Goal: Information Seeking & Learning: Learn about a topic

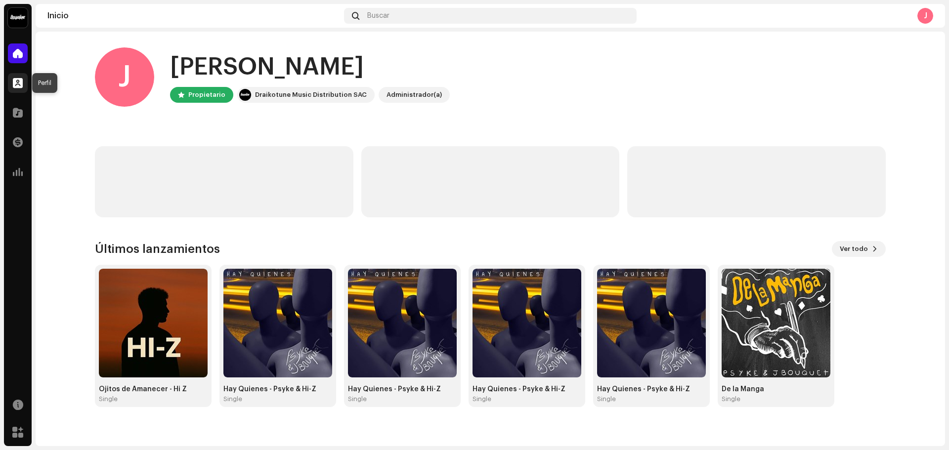
click at [15, 79] on span at bounding box center [18, 83] width 10 height 8
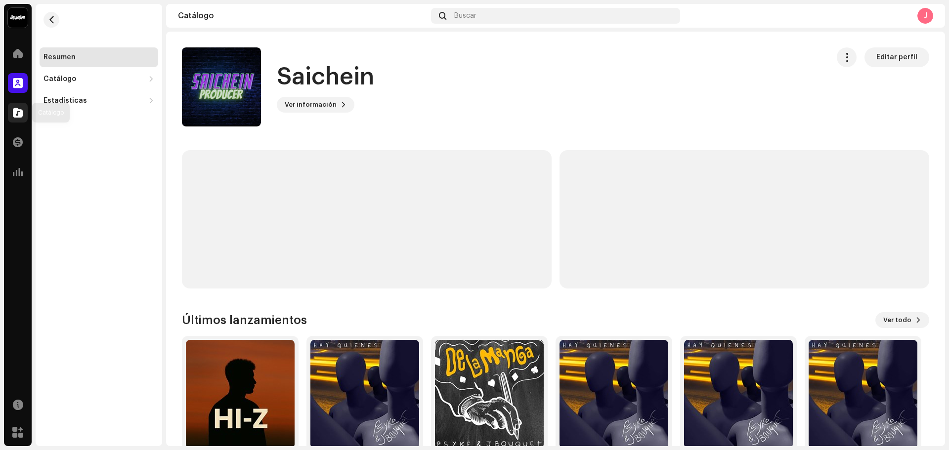
click at [12, 112] on div at bounding box center [18, 113] width 20 height 20
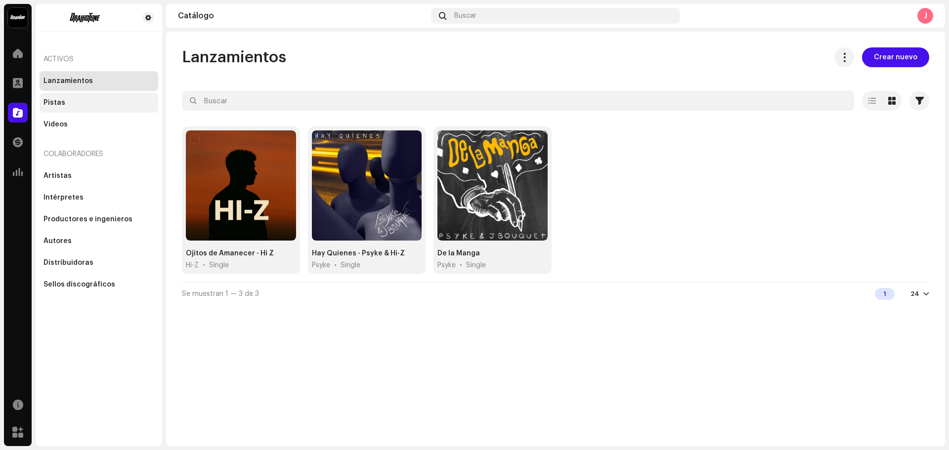
click at [64, 103] on div "Pistas" at bounding box center [99, 103] width 111 height 8
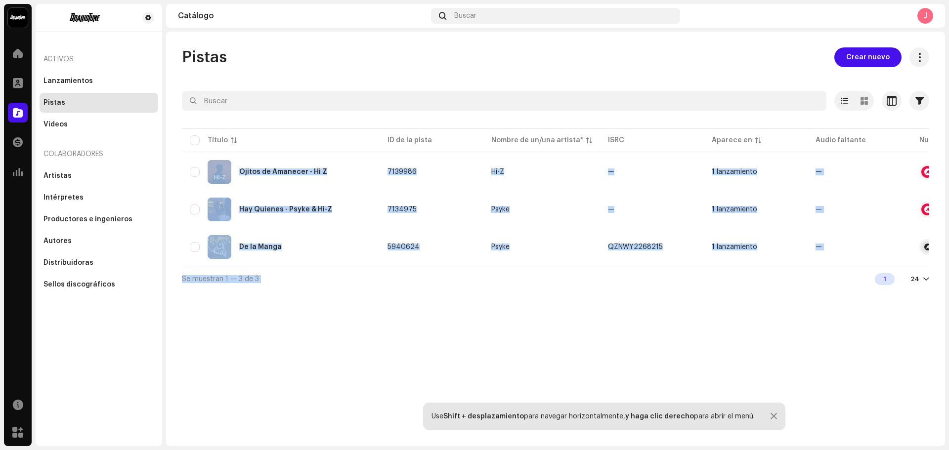
drag, startPoint x: 576, startPoint y: 271, endPoint x: 594, endPoint y: 267, distance: 17.6
click at [594, 267] on div "Seleccionado 0 Seleccionar todo 3 Opciones Filtros Estado de distribución En cu…" at bounding box center [556, 191] width 748 height 200
click at [590, 282] on div "Se muestran 1 — 3 de 3 1 24" at bounding box center [556, 279] width 748 height 24
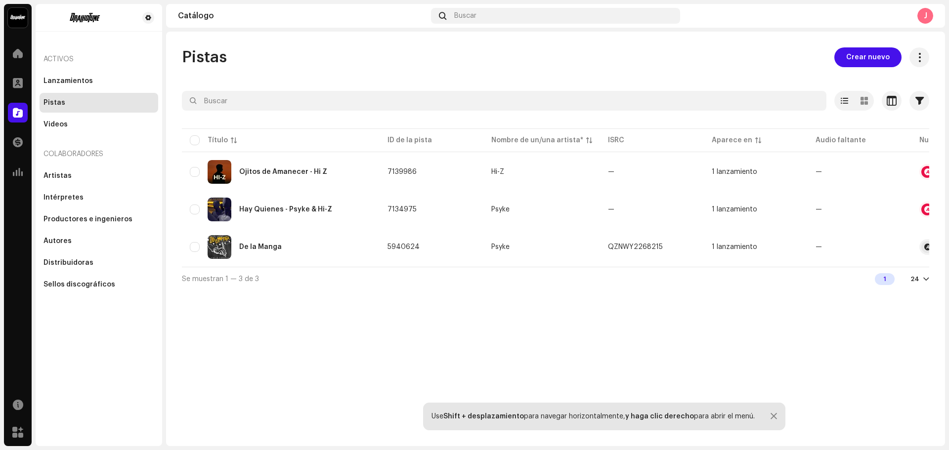
click at [587, 291] on div "Se muestran 1 — 3 de 3 1 24" at bounding box center [556, 279] width 748 height 24
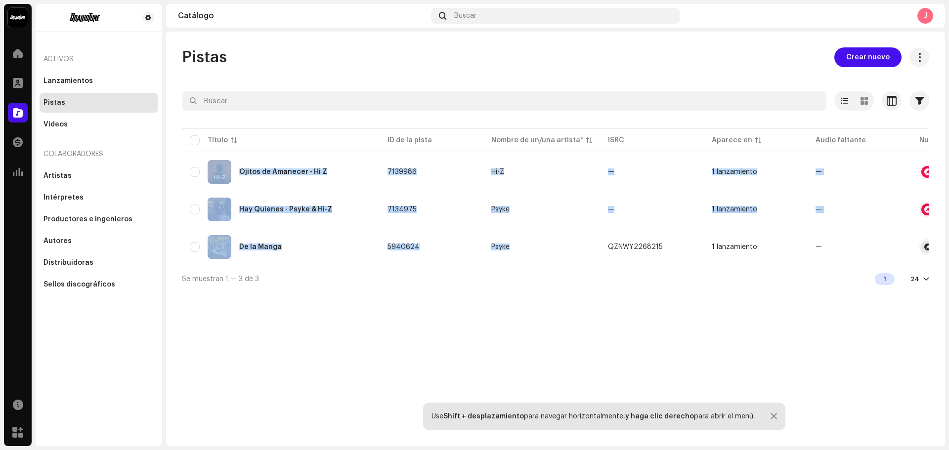
drag, startPoint x: 591, startPoint y: 266, endPoint x: 713, endPoint y: 268, distance: 121.6
click at [713, 267] on div "Título ID de la pista Nombre de un/una artista* ISRC Aparece en Audio faltante …" at bounding box center [556, 197] width 748 height 140
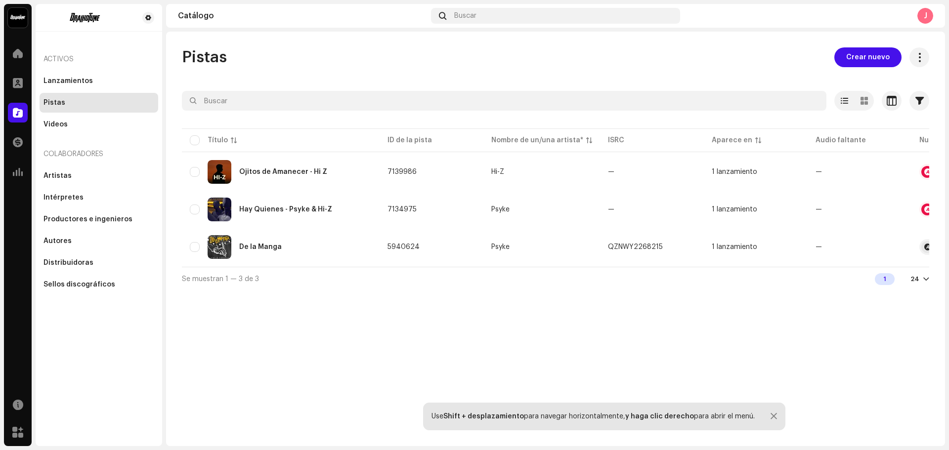
click at [689, 276] on div "Se muestran 1 — 3 de 3 1 24" at bounding box center [556, 279] width 748 height 24
click at [467, 320] on div "Pistas Crear nuevo Seleccionado 0 Seleccionar todo 3 Opciones Filtros Estado de…" at bounding box center [555, 239] width 779 height 415
click at [259, 170] on div "Ojitos de Amanecer - Hi Z" at bounding box center [283, 172] width 88 height 7
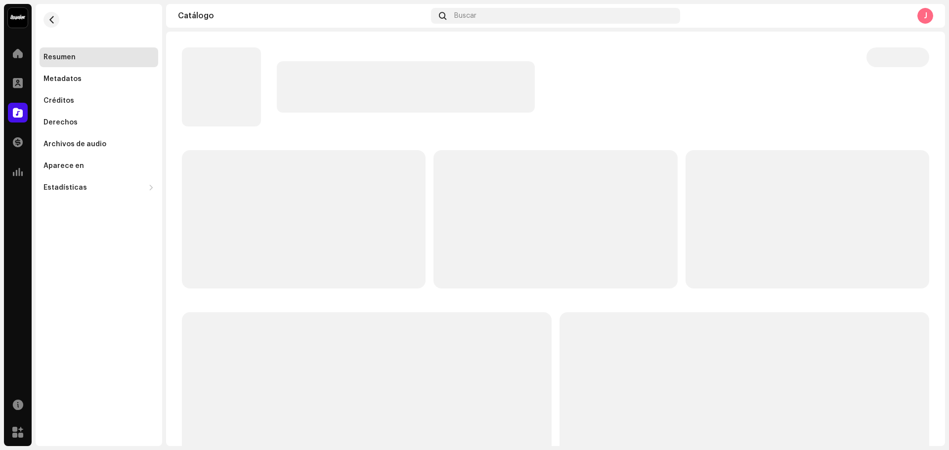
click at [253, 26] on div "Catálogo Buscar J" at bounding box center [555, 16] width 779 height 24
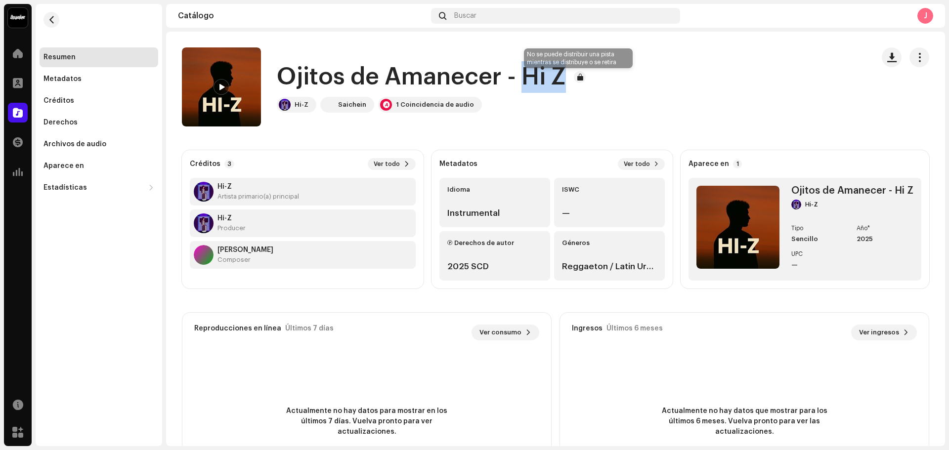
drag, startPoint x: 521, startPoint y: 66, endPoint x: 576, endPoint y: 82, distance: 57.5
click at [576, 82] on div "Ojitos de Amanecer - Hi Z" at bounding box center [433, 77] width 313 height 32
click at [692, 93] on div "Ojitos de Amanecer - Hi Z Hi-Z Saichein 1 Coincidencia de audio" at bounding box center [524, 86] width 684 height 79
click at [231, 88] on img at bounding box center [221, 86] width 79 height 79
click at [223, 89] on span at bounding box center [222, 88] width 6 height 8
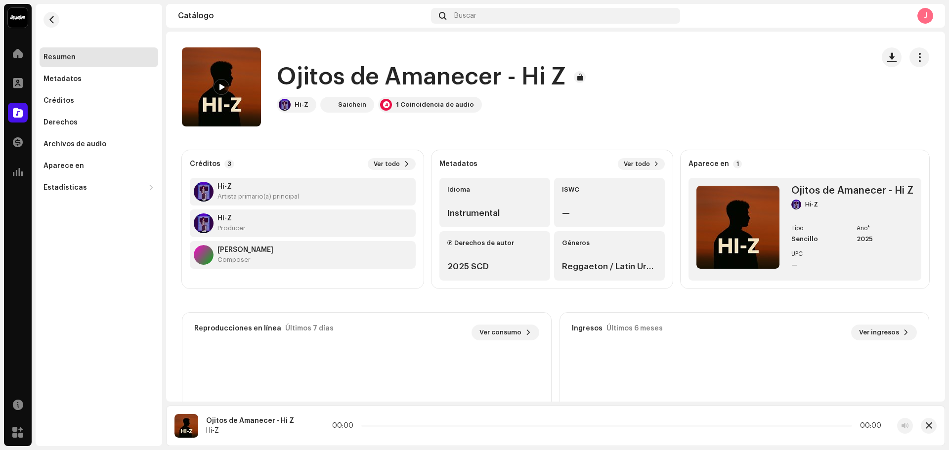
click at [702, 68] on div "Ojitos de Amanecer - Hi Z Hi-Z Saichein 1 Coincidencia de audio" at bounding box center [524, 86] width 684 height 79
click at [306, 421] on div at bounding box center [310, 426] width 16 height 16
click at [320, 363] on div "Actualmente no hay datos para mostrar en los últimos 7 días. Vuelva pronto para…" at bounding box center [366, 421] width 369 height 138
click at [269, 296] on div "Créditos 3 Ver todo Hi-Z Artista primario(a) principal Hi-Z Producer [PERSON_NA…" at bounding box center [556, 330] width 748 height 360
click at [166, 30] on navigation-topbar "Catálogo Buscar J" at bounding box center [555, 18] width 779 height 28
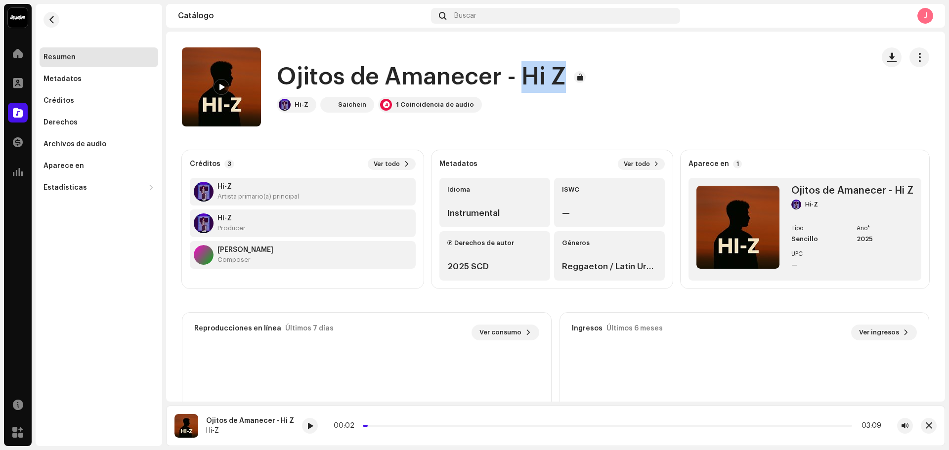
drag, startPoint x: 522, startPoint y: 77, endPoint x: 564, endPoint y: 77, distance: 42.0
click at [558, 75] on h1 "Ojitos de Amanecer - Hi Z" at bounding box center [421, 77] width 289 height 32
click at [653, 68] on div "Ojitos de Amanecer - Hi Z Hi-Z Saichein 1 Coincidencia de audio" at bounding box center [524, 86] width 684 height 79
click at [167, 31] on navigation-topbar "Catálogo Buscar J" at bounding box center [555, 18] width 779 height 28
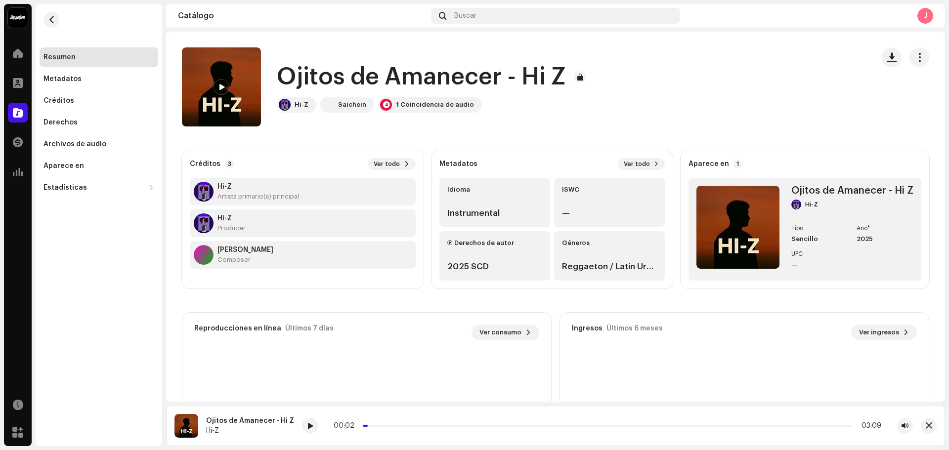
click at [166, 33] on section "Catálogo Buscar J Ojitos de Amanecer - Hi Z Ojitos de Amanecer - Hi Z Hi-Z Saic…" at bounding box center [555, 225] width 779 height 442
click at [227, 88] on div at bounding box center [222, 87] width 16 height 16
click at [23, 49] on div at bounding box center [18, 54] width 20 height 20
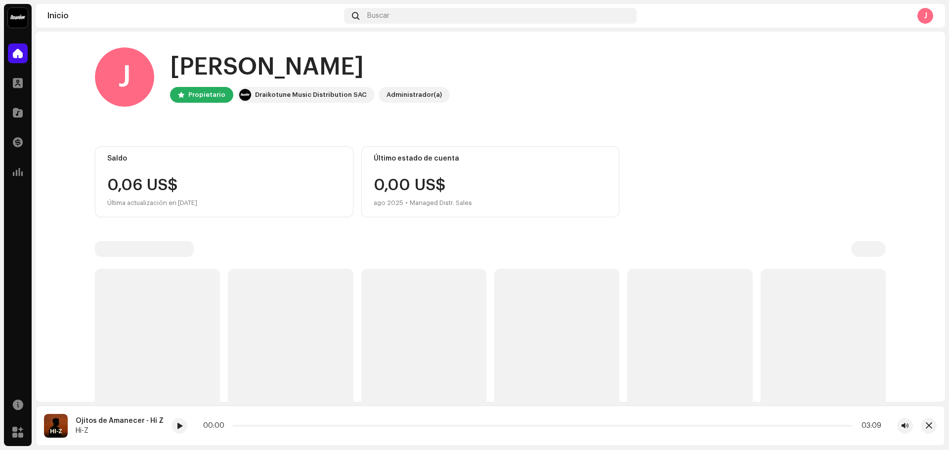
click at [546, 73] on div "[PERSON_NAME], , [PERSON_NAME] Draikotune Music Distribution SAC Administrador(…" at bounding box center [490, 76] width 791 height 59
